Goal: Task Accomplishment & Management: Manage account settings

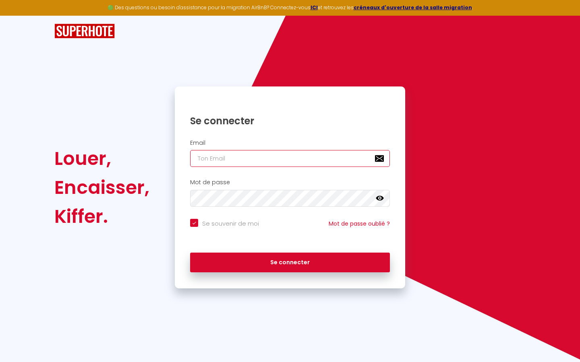
type input "l"
checkbox input "true"
type input "le"
checkbox input "true"
type input "les"
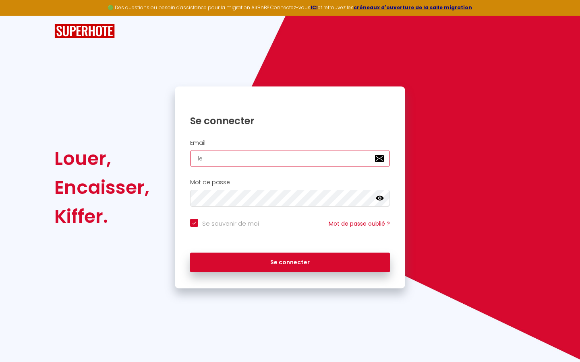
checkbox input "true"
type input "lesp"
checkbox input "true"
type input "lespa"
checkbox input "true"
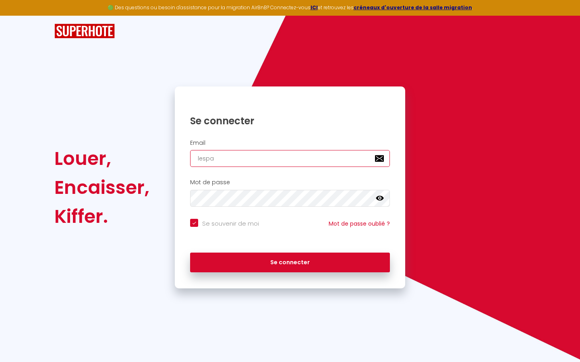
type input "lespac"
checkbox input "true"
type input "lespace"
checkbox input "true"
type input "lespaced"
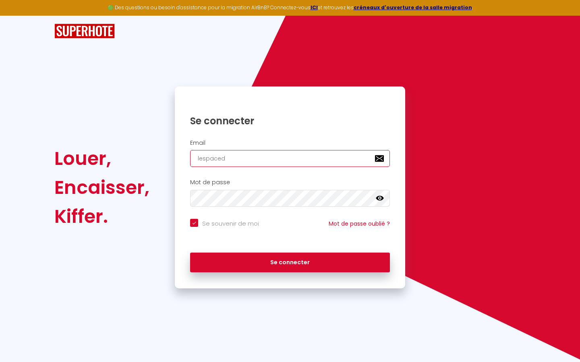
checkbox input "true"
type input "lespacede"
checkbox input "true"
type input "lespacedet"
checkbox input "true"
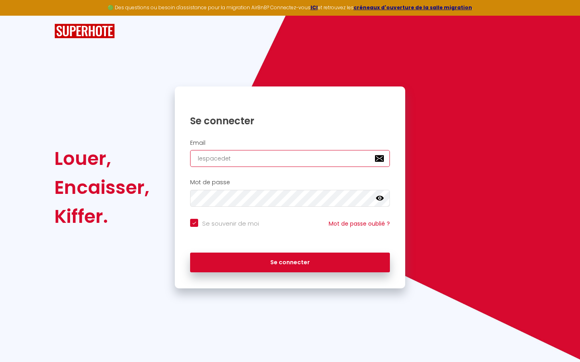
type input "lespacedete"
checkbox input "true"
type input "lespacedeten"
checkbox input "true"
type input "lespacedetent"
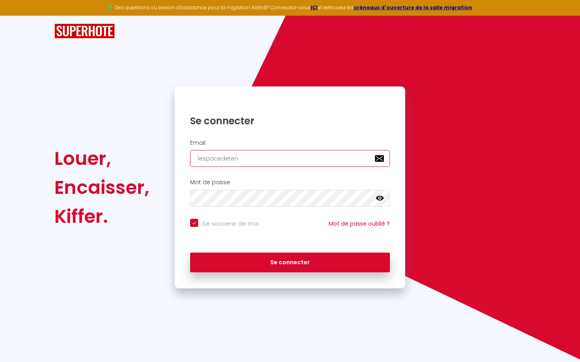
checkbox input "true"
type input "lespacedetente"
checkbox input "true"
type input "lespacedetente@"
checkbox input "true"
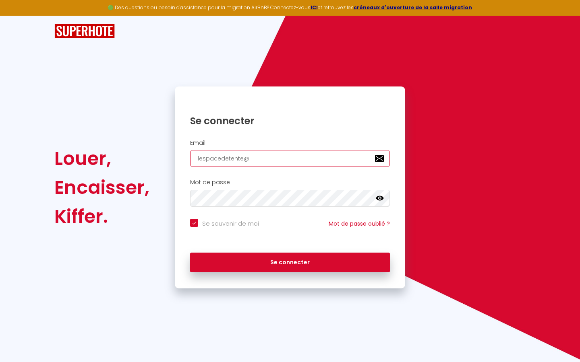
type input "lespacedetente@g"
checkbox input "true"
type input "lespacedetente@gm"
checkbox input "true"
type input "lespacedetente@gma"
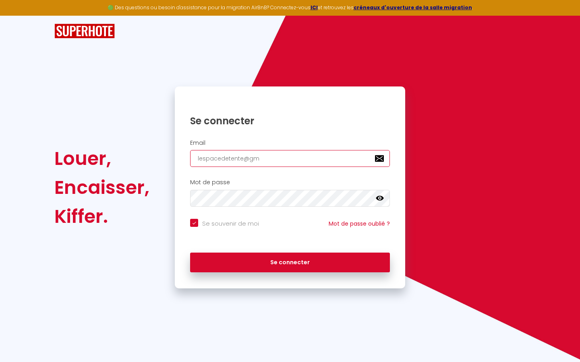
checkbox input "true"
type input "lespacedetente@gmai"
checkbox input "true"
type input "[EMAIL_ADDRESS]"
checkbox input "true"
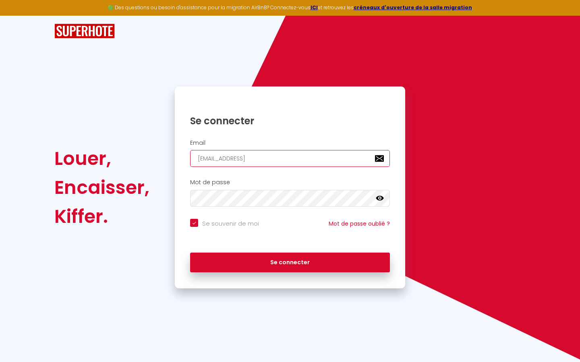
type input "[EMAIL_ADDRESS]."
checkbox input "true"
type input "lespacedetente@gmail.c"
checkbox input "true"
type input "[EMAIL_ADDRESS][DOMAIN_NAME]"
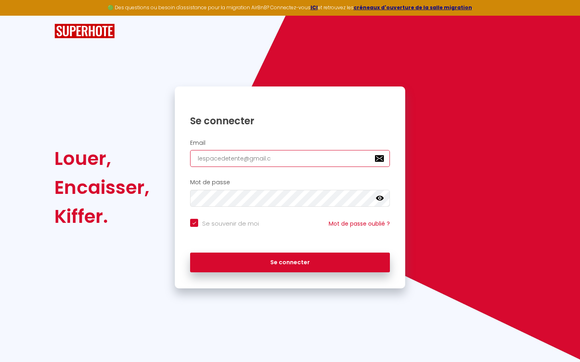
checkbox input "true"
type input "[EMAIL_ADDRESS][DOMAIN_NAME]"
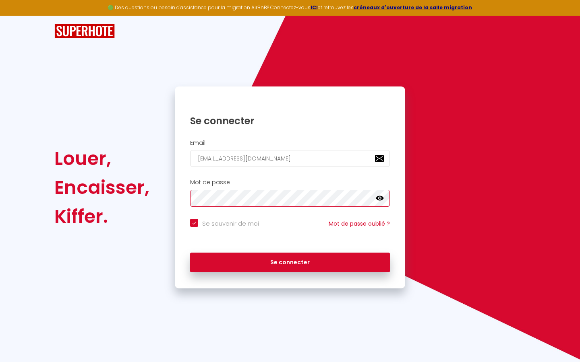
checkbox input "true"
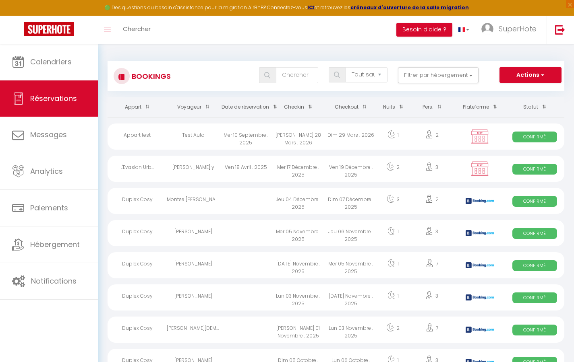
select select "OK"
select select "KO"
select select "0"
select select "1"
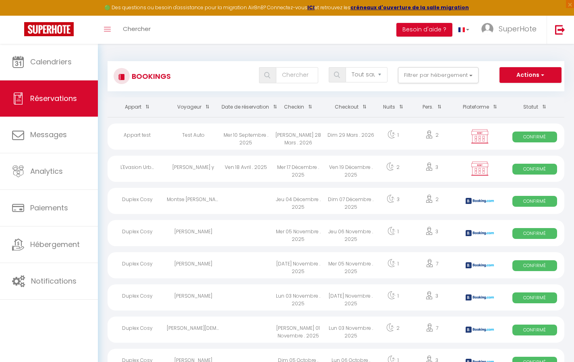
select select
